Goal: Navigation & Orientation: Find specific page/section

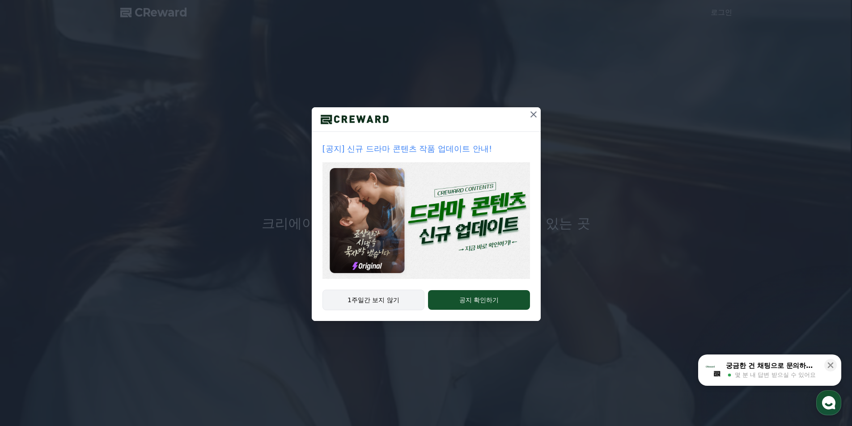
click at [383, 297] on button "1주일간 보지 않기" at bounding box center [374, 300] width 102 height 21
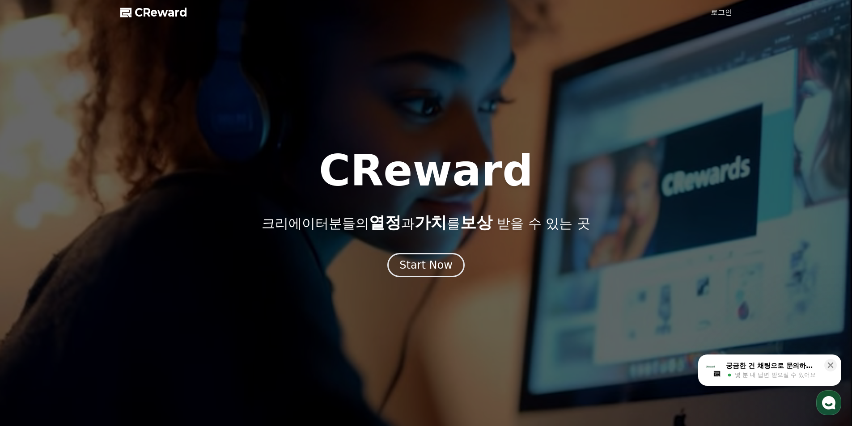
click at [721, 10] on link "로그인" at bounding box center [721, 12] width 21 height 11
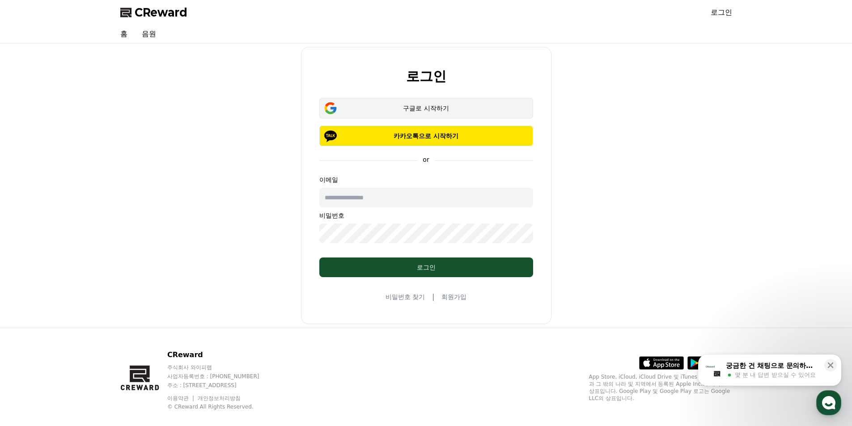
click at [431, 110] on div "구글로 시작하기" at bounding box center [426, 108] width 188 height 9
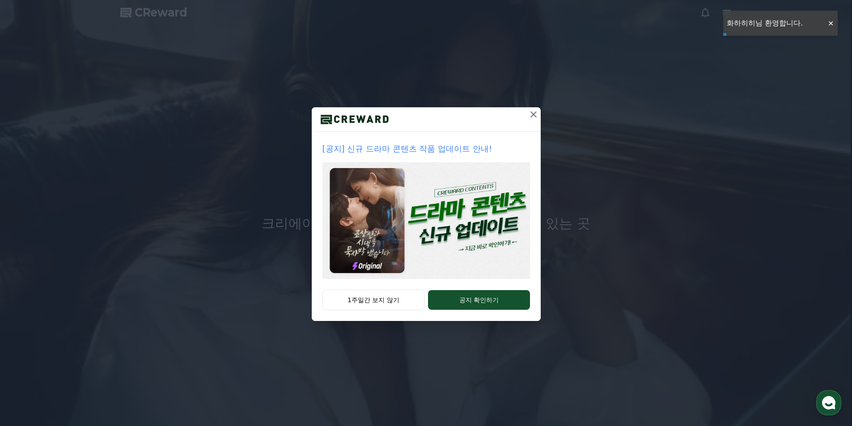
click at [533, 112] on icon at bounding box center [533, 114] width 11 height 11
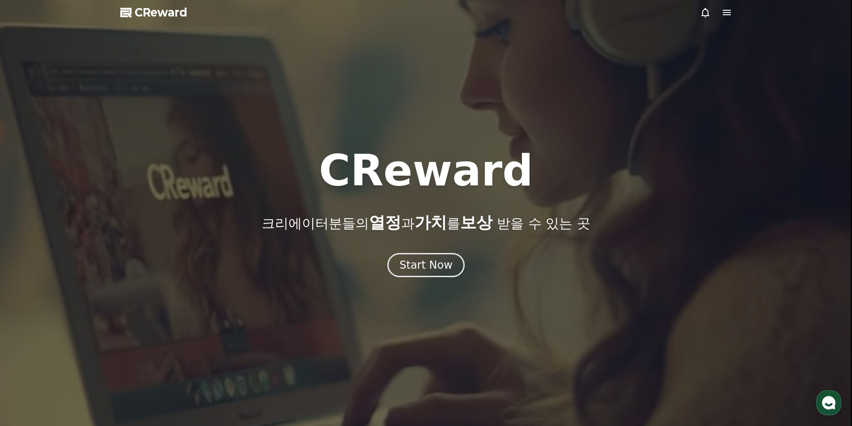
click at [728, 17] on icon at bounding box center [726, 12] width 11 height 11
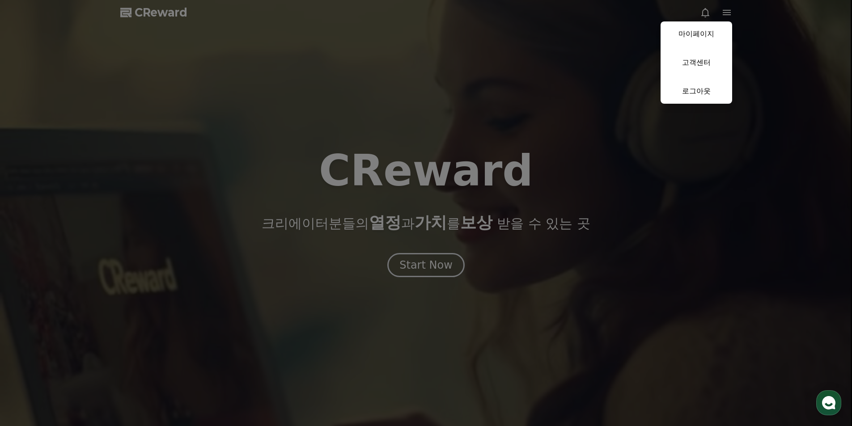
drag, startPoint x: 186, startPoint y: 40, endPoint x: 167, endPoint y: 13, distance: 33.5
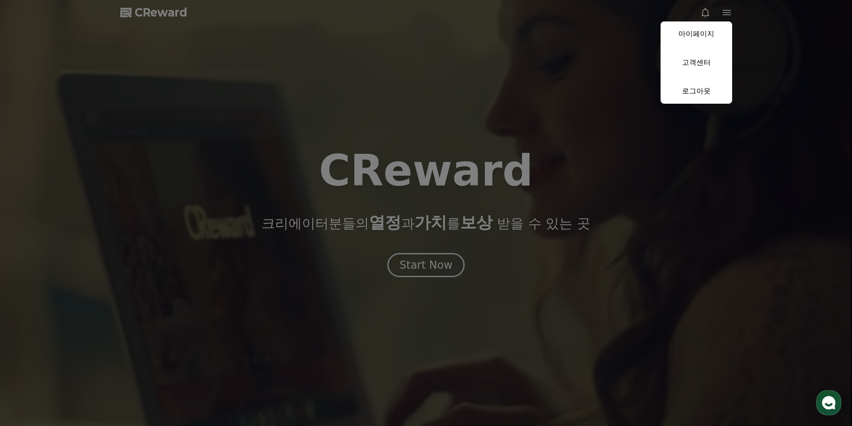
click at [183, 39] on button "close" at bounding box center [426, 213] width 852 height 426
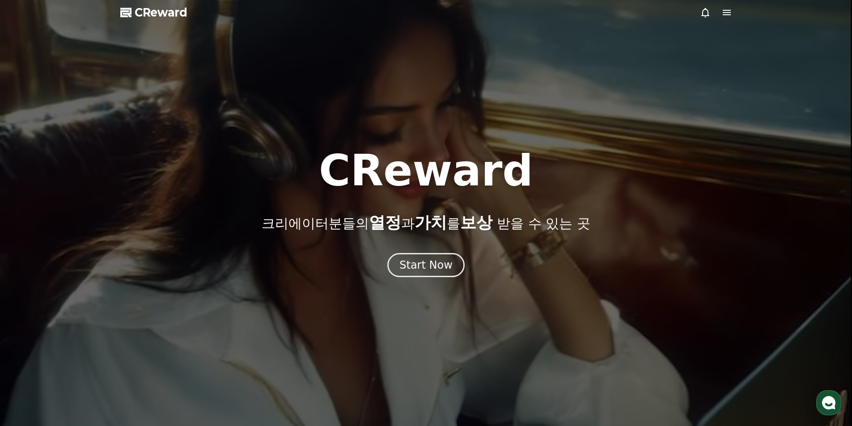
click at [164, 8] on span "CReward" at bounding box center [161, 12] width 53 height 14
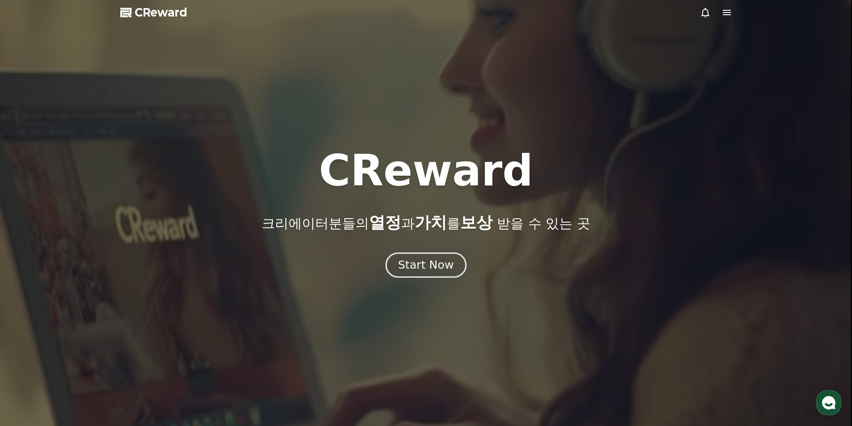
click at [432, 266] on div "Start Now" at bounding box center [425, 265] width 55 height 15
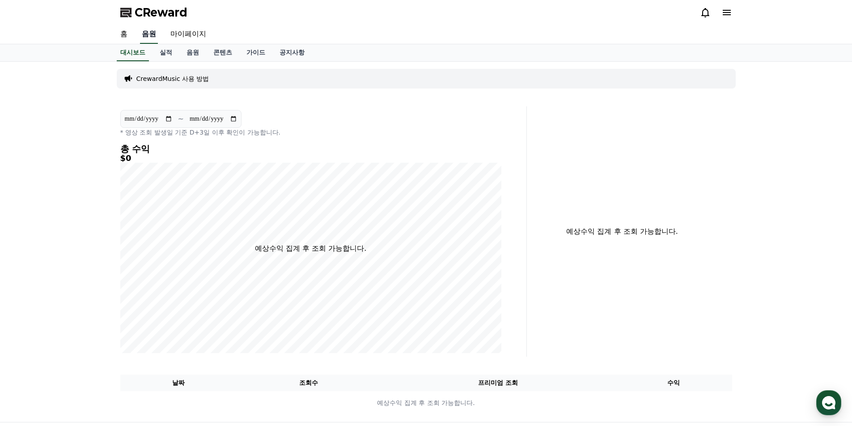
click at [149, 36] on link "음원" at bounding box center [149, 34] width 18 height 19
click at [197, 53] on link "음원" at bounding box center [192, 52] width 27 height 17
